Goal: Check status: Check status

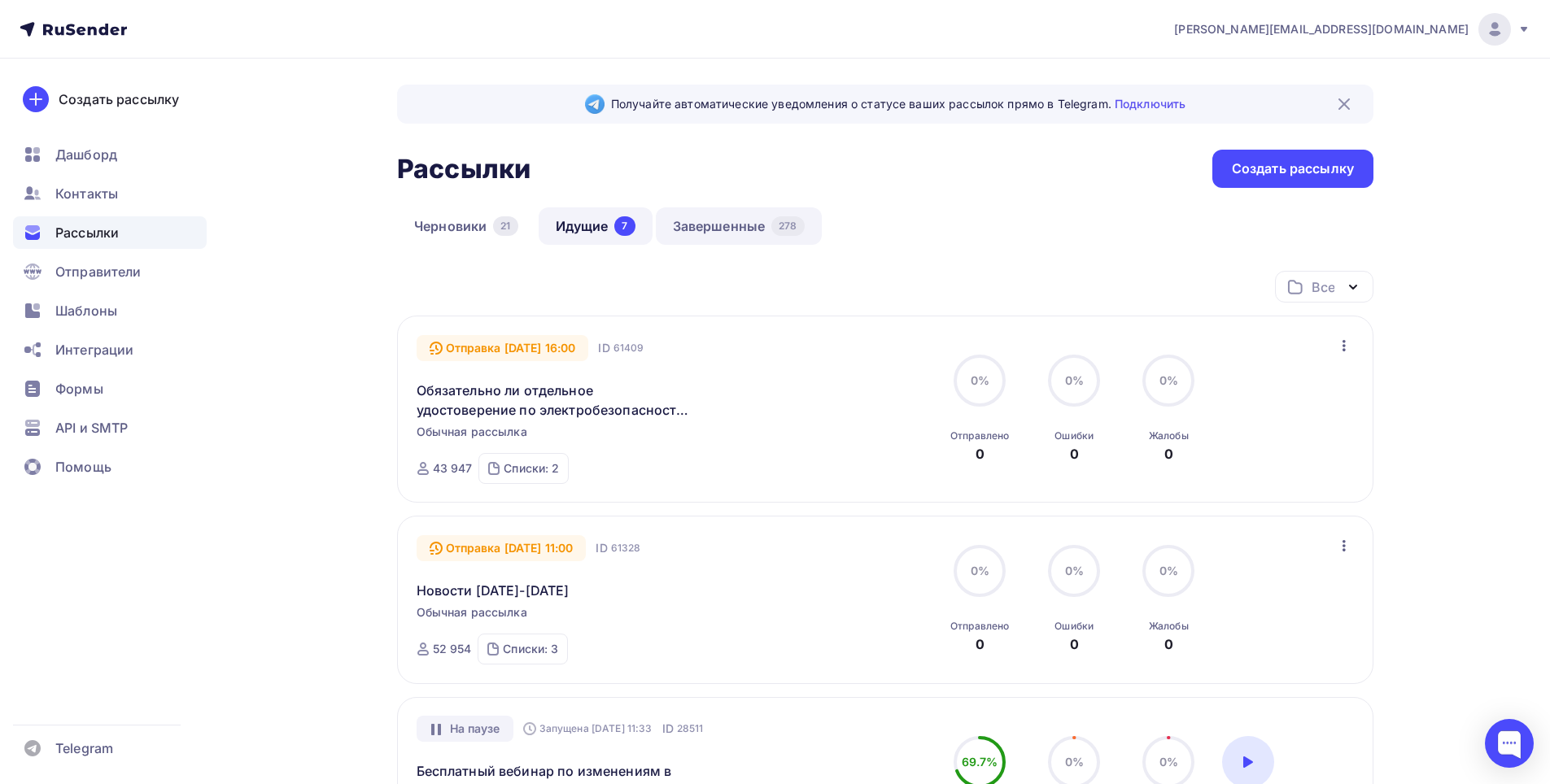
click at [743, 226] on link "Завершенные 278" at bounding box center [739, 226] width 166 height 38
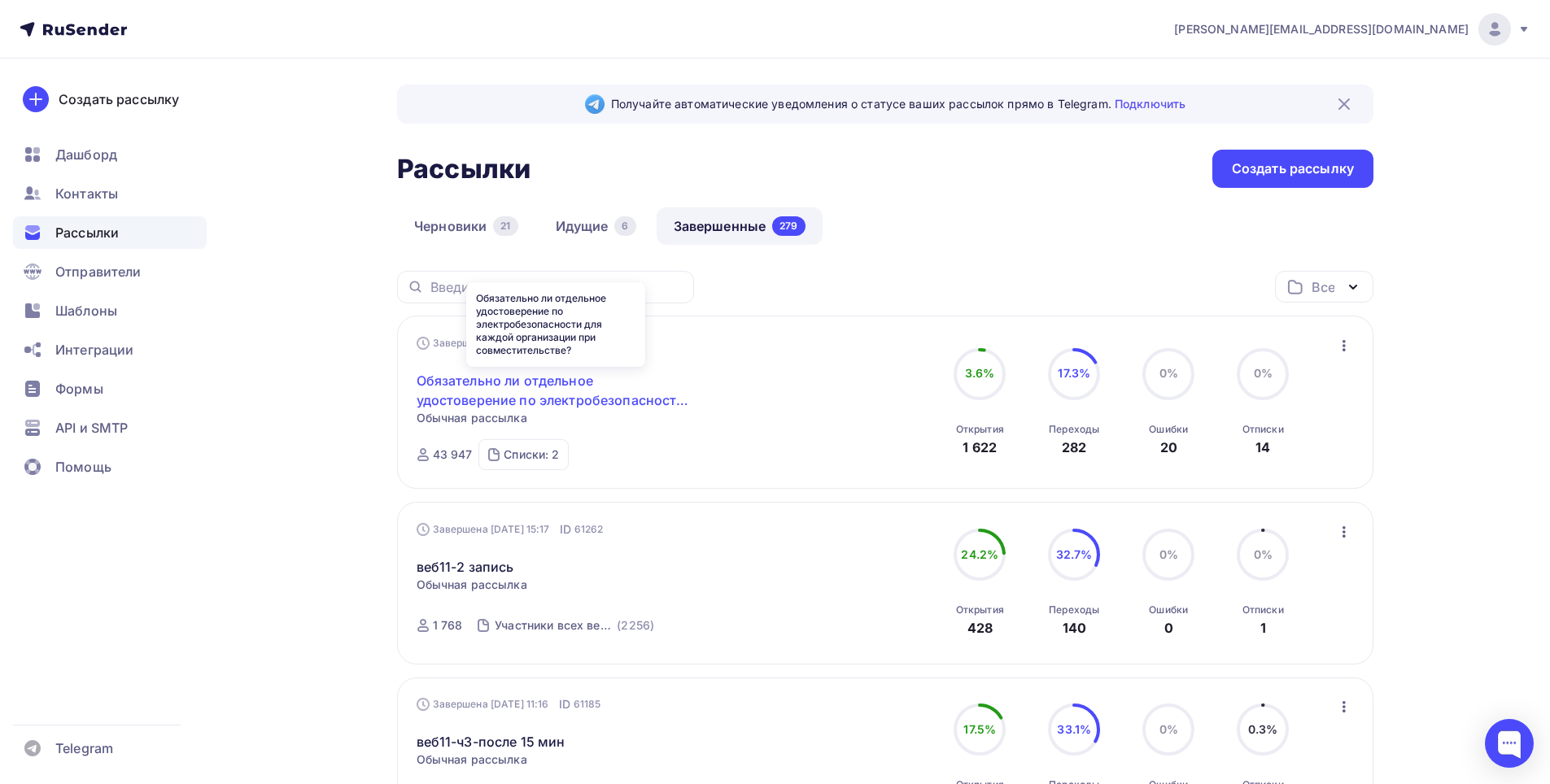
click at [550, 391] on link "Обязательно ли отдельное удостоверение по электробезопасности для каждой органи…" at bounding box center [556, 390] width 279 height 39
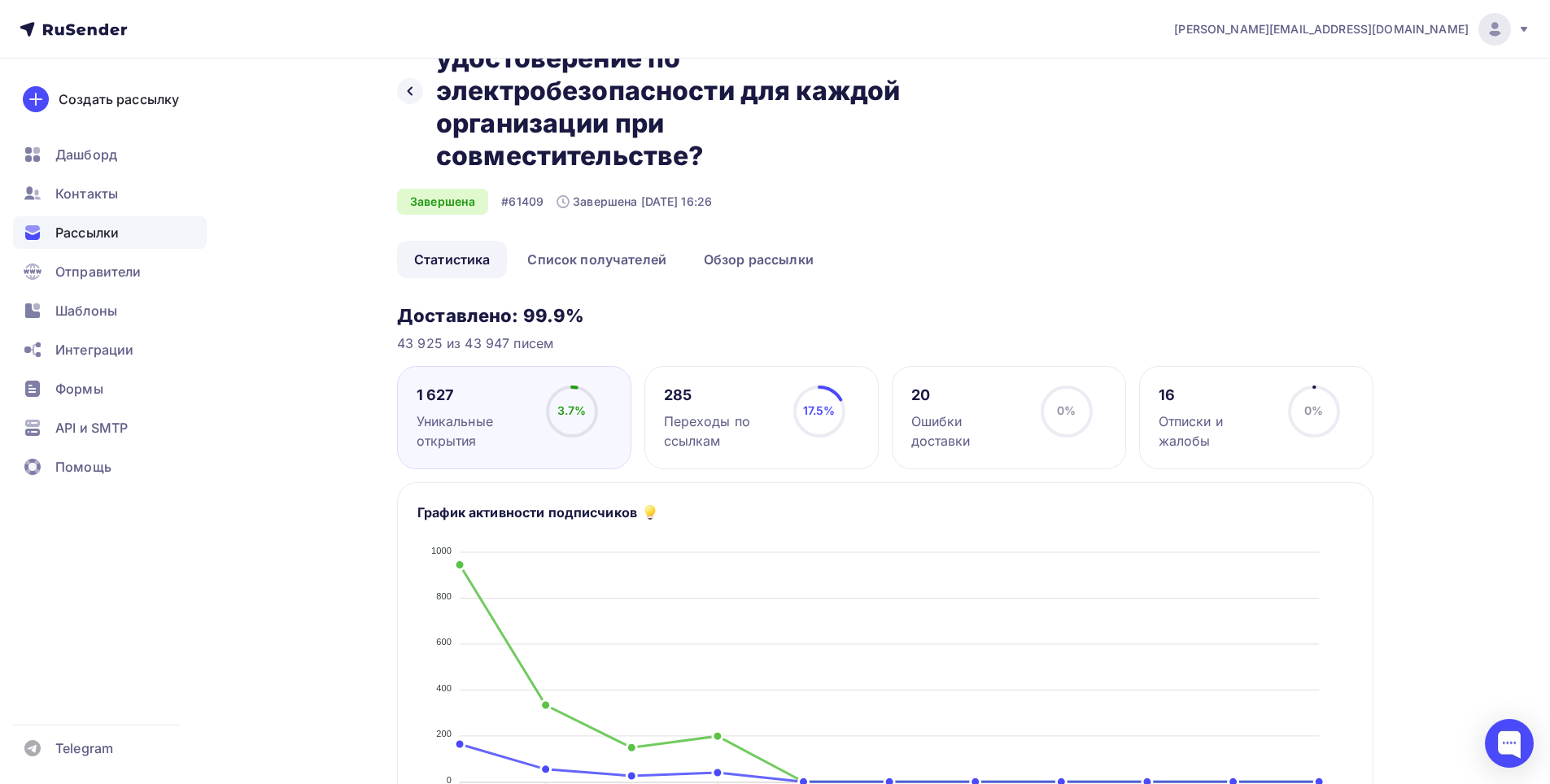
scroll to position [163, 0]
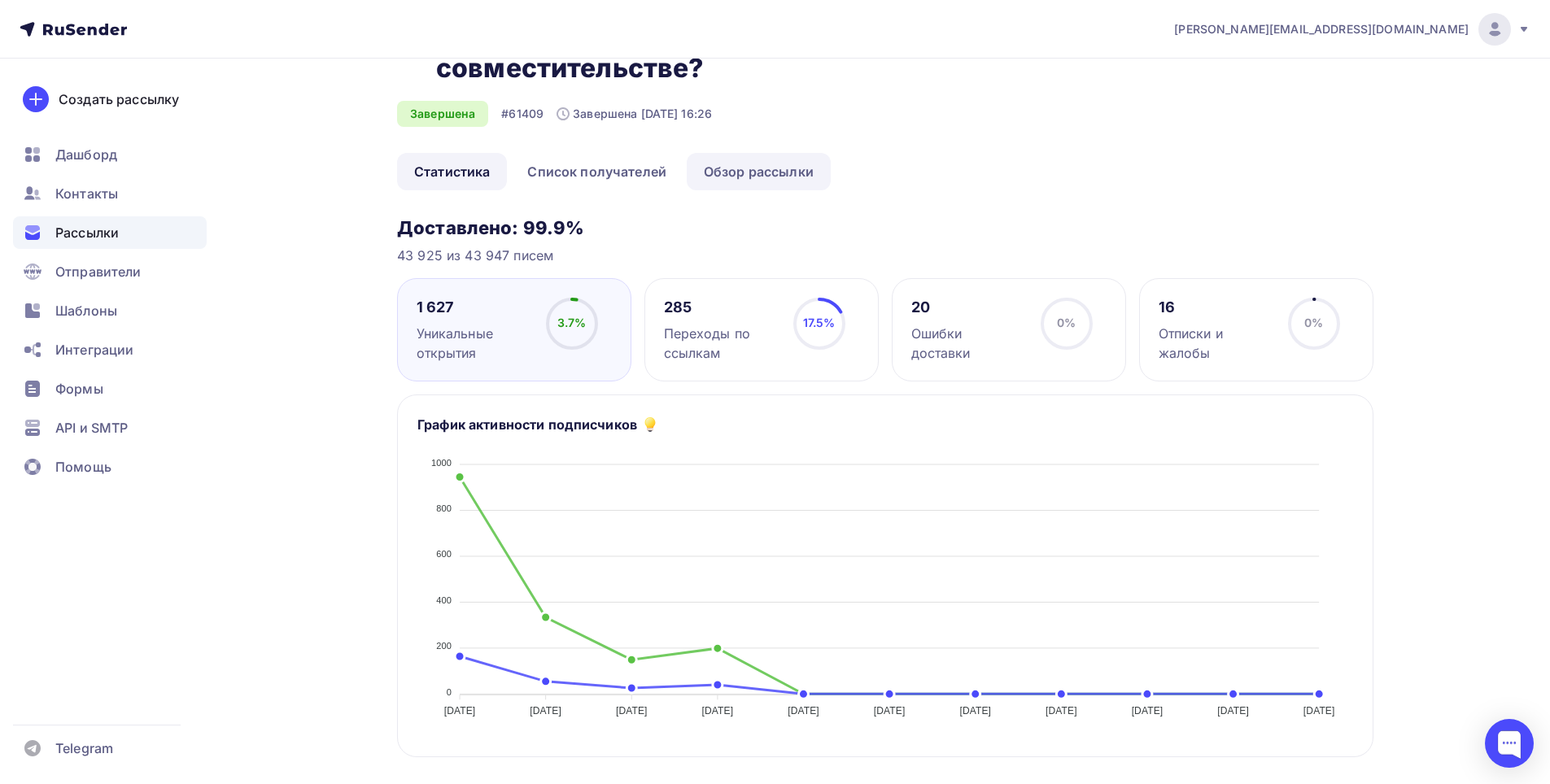
click at [744, 174] on link "Обзор рассылки" at bounding box center [758, 172] width 144 height 38
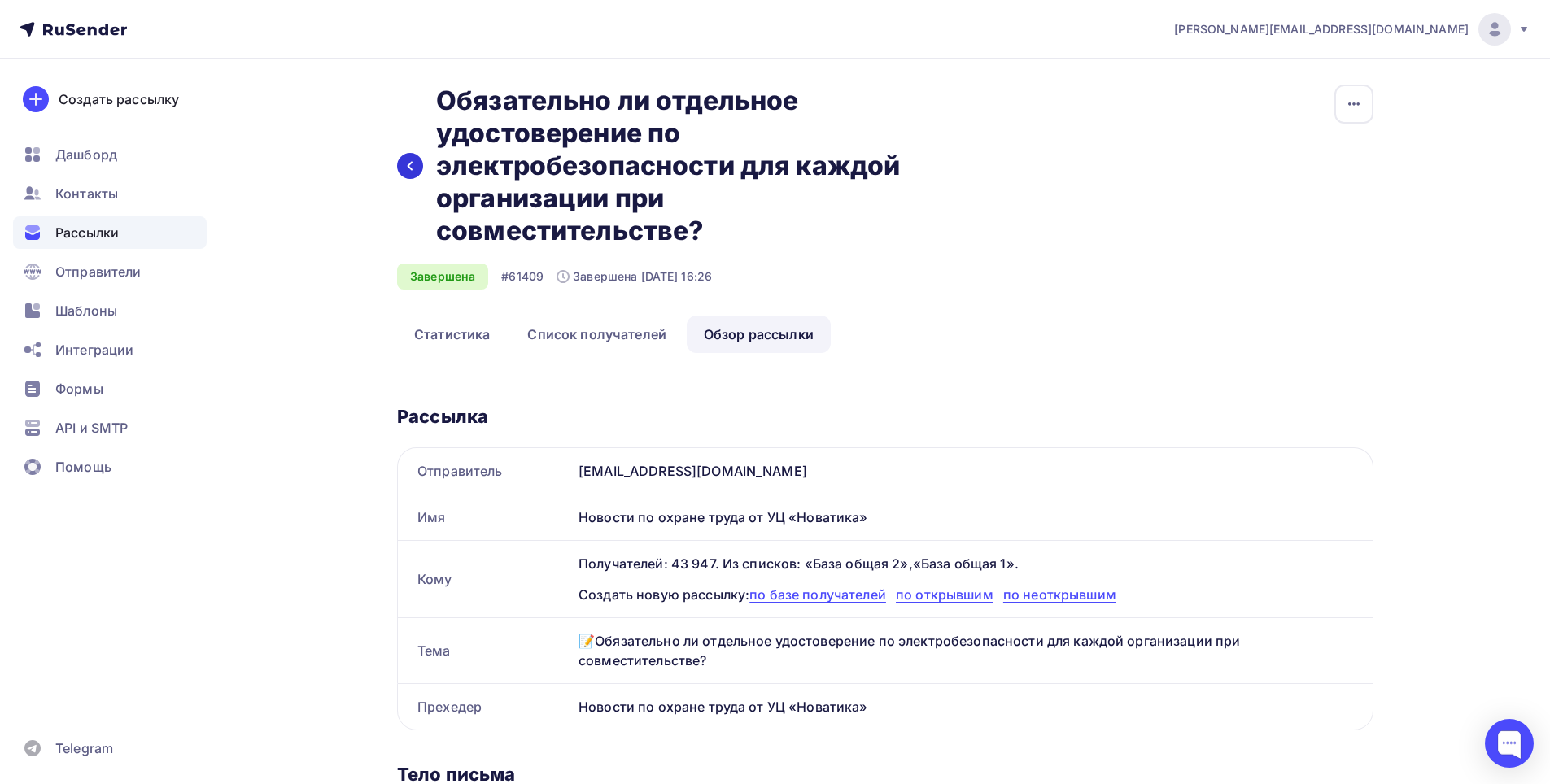
click at [410, 169] on icon at bounding box center [410, 166] width 13 height 13
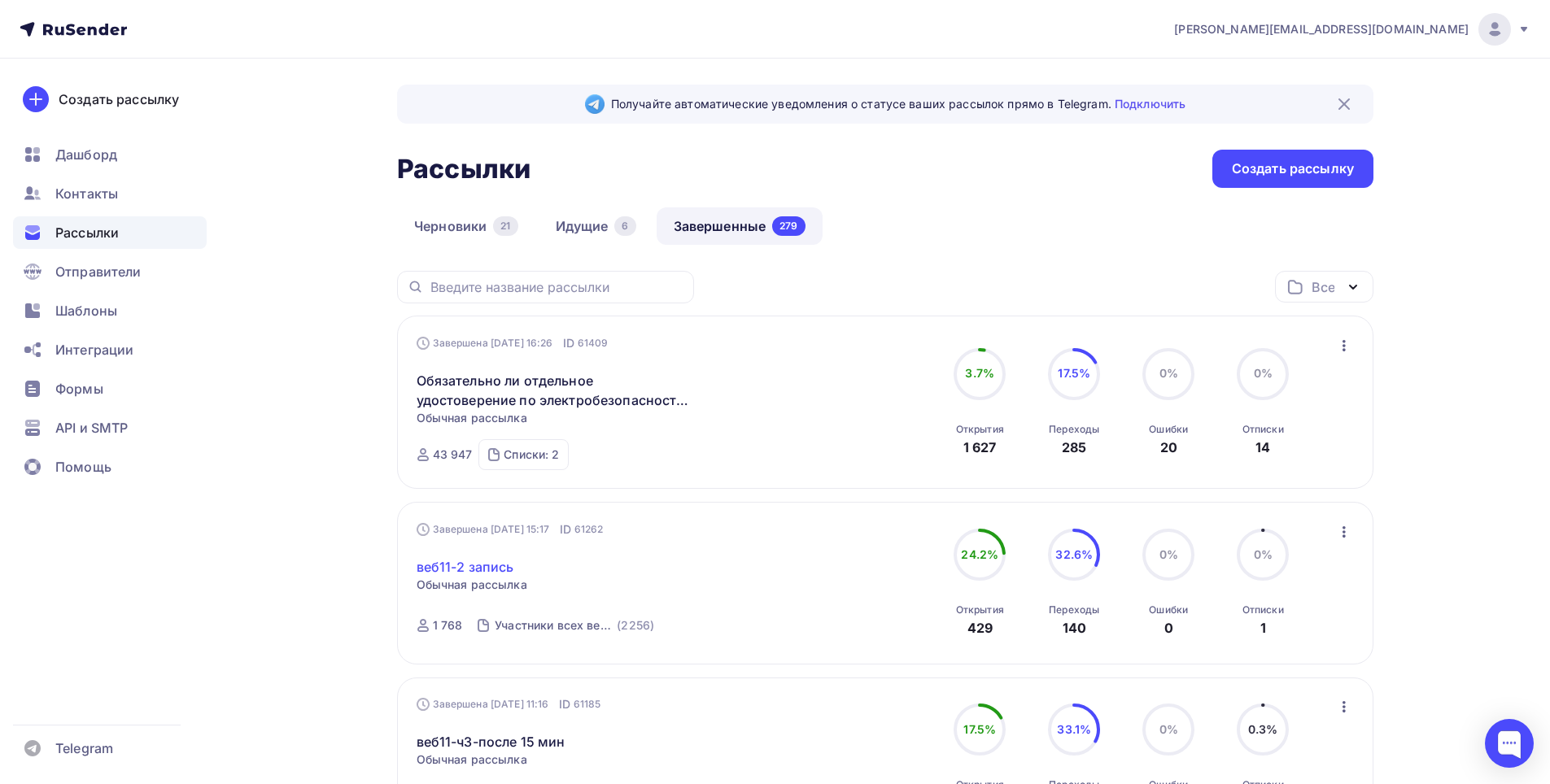
click at [482, 565] on link "веб11-2 запись" at bounding box center [465, 567] width 97 height 20
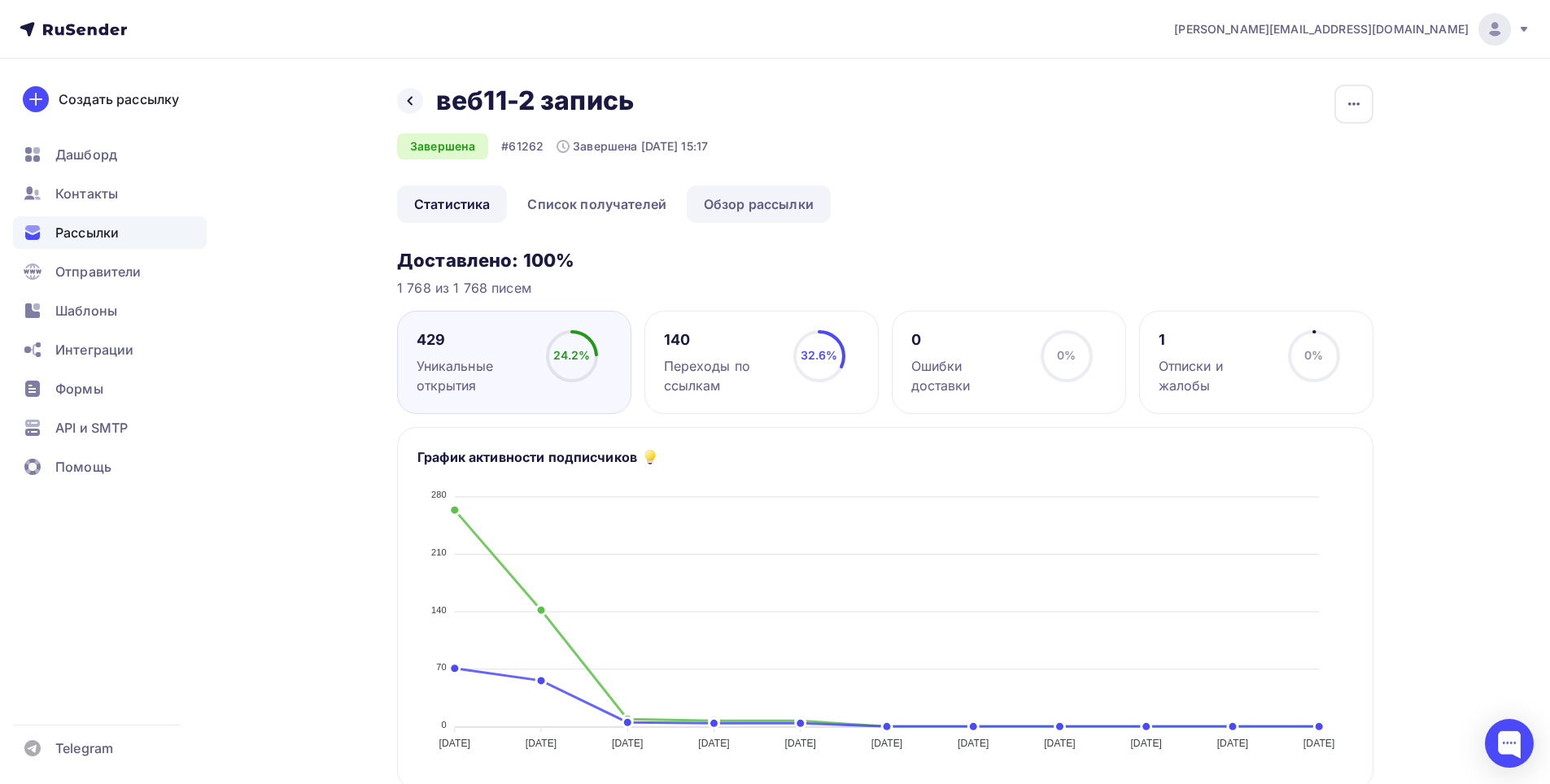
click at [794, 203] on link "Обзор рассылки" at bounding box center [758, 204] width 144 height 38
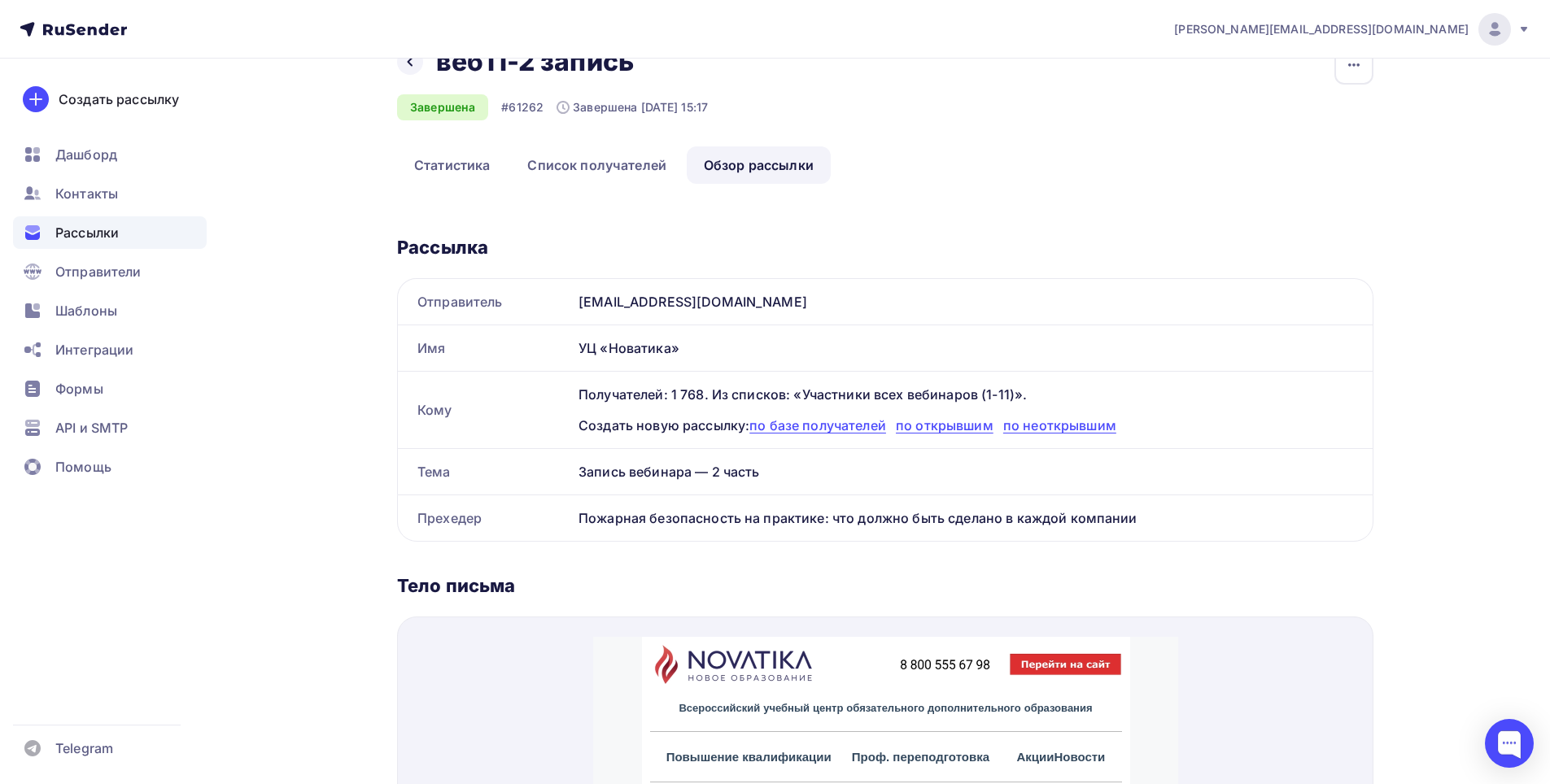
scroll to position [34, 0]
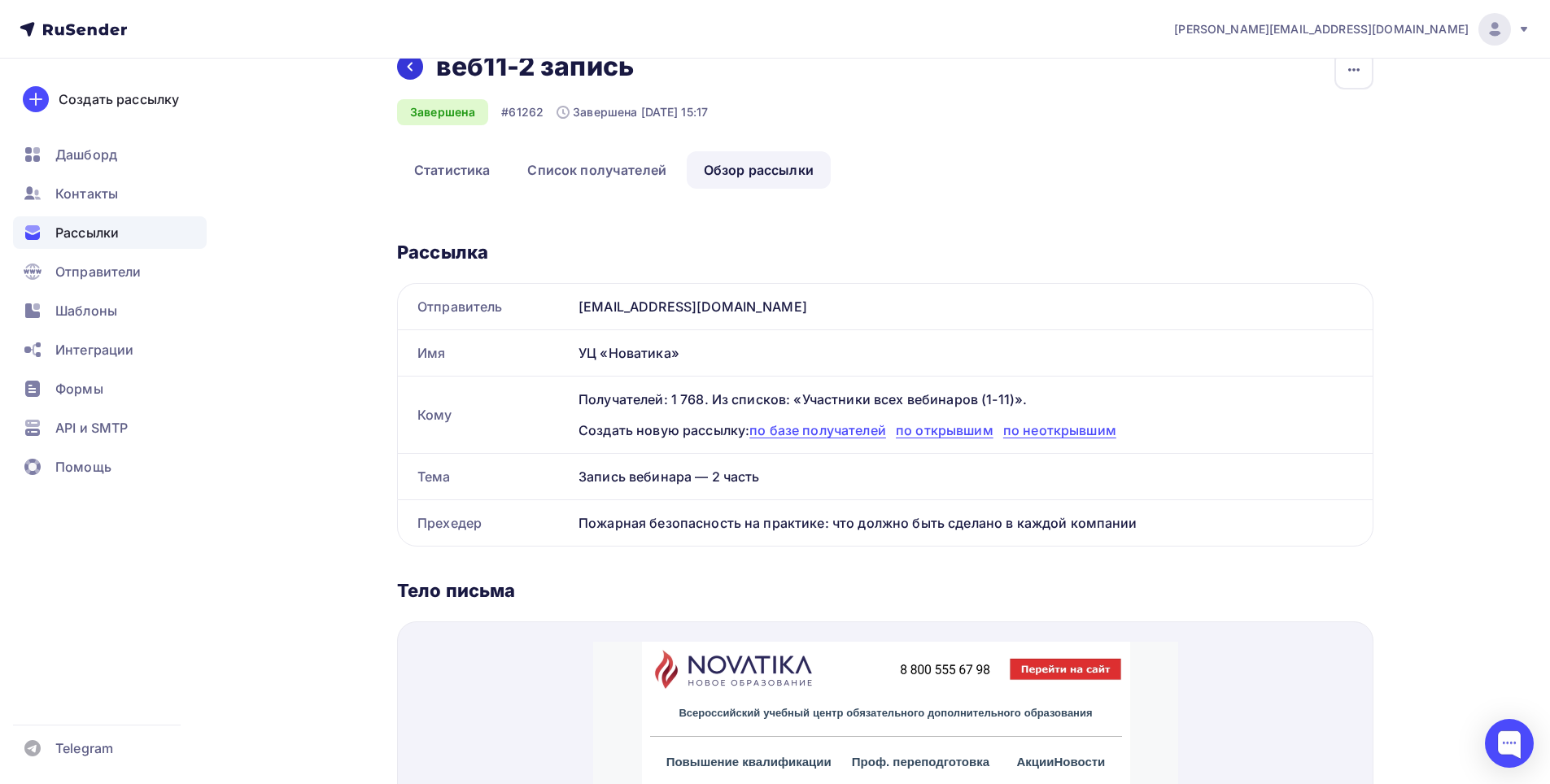
click at [404, 66] on icon at bounding box center [410, 67] width 13 height 13
